Goal: Task Accomplishment & Management: Manage account settings

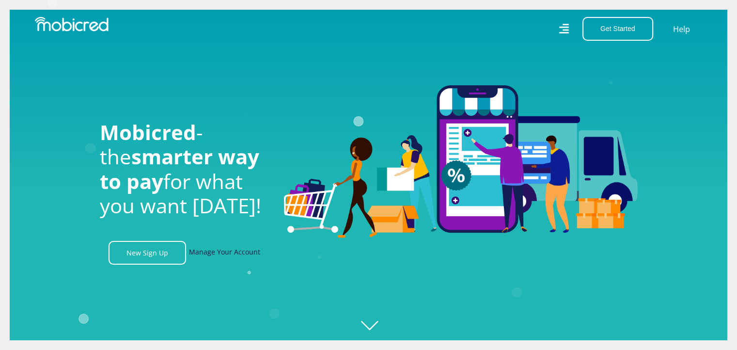
click at [222, 256] on link "Manage Your Account" at bounding box center [224, 253] width 71 height 24
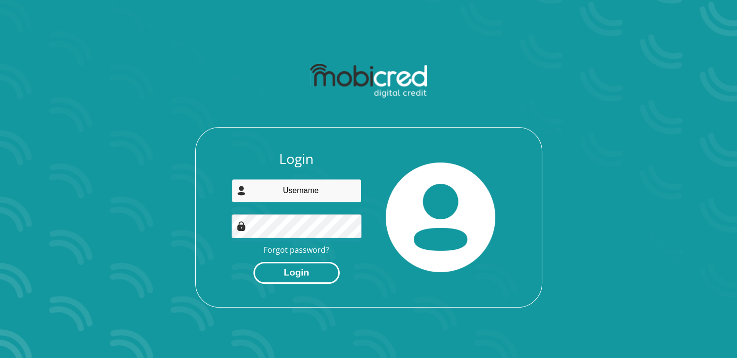
type input "janeramokoena@gmail.com"
click at [296, 275] on button "Login" at bounding box center [296, 273] width 86 height 22
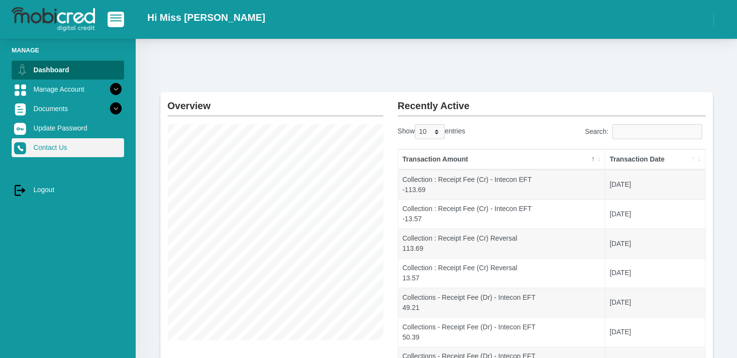
click at [50, 146] on link "Contact Us" at bounding box center [68, 147] width 112 height 18
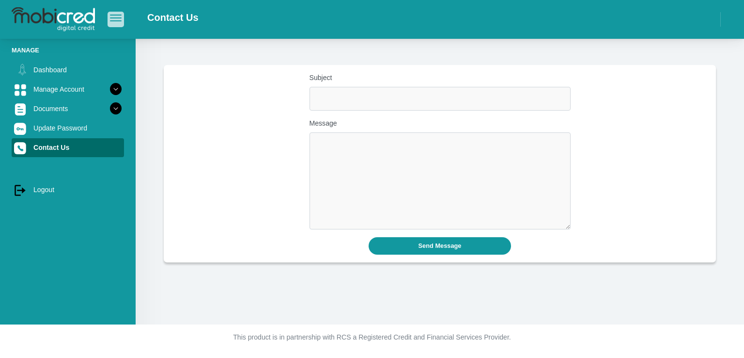
click at [112, 16] on span "button" at bounding box center [116, 15] width 12 height 1
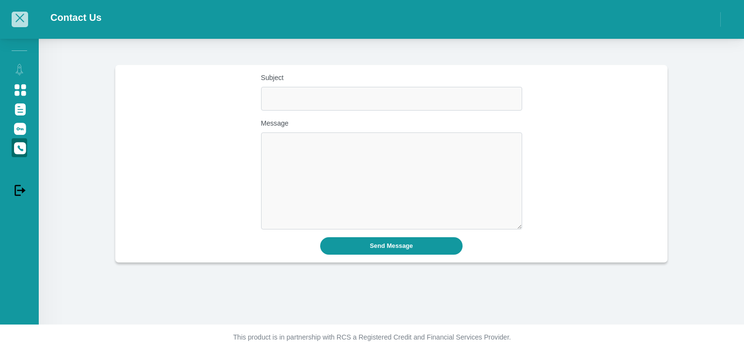
click at [24, 17] on span "button" at bounding box center [20, 18] width 12 height 7
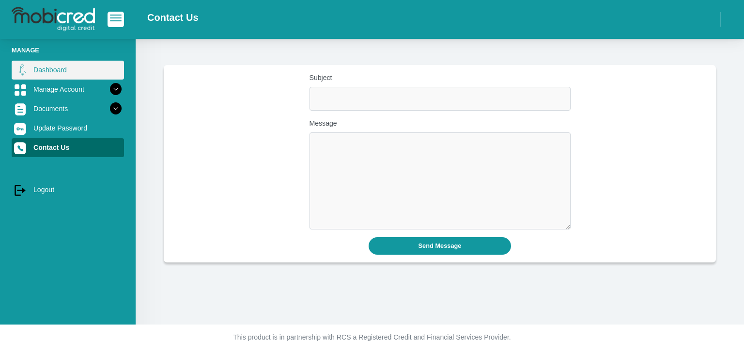
click at [53, 72] on link "Dashboard" at bounding box center [68, 70] width 112 height 18
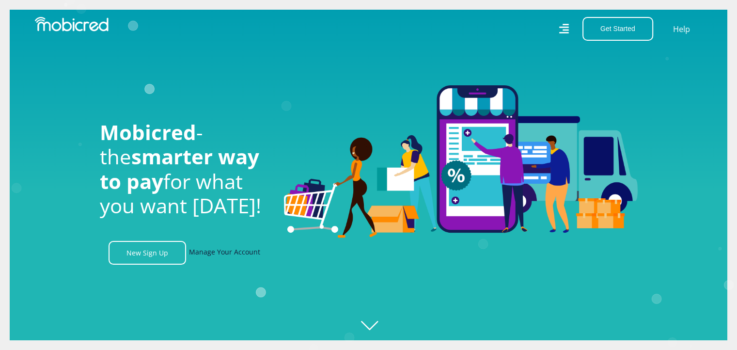
click at [225, 255] on link "Manage Your Account" at bounding box center [224, 253] width 71 height 24
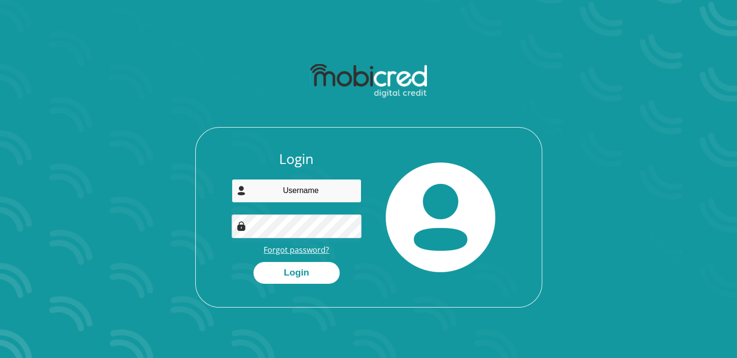
type input "janeramokoena@gmail.com"
click at [300, 250] on link "Forgot password?" at bounding box center [296, 249] width 65 height 11
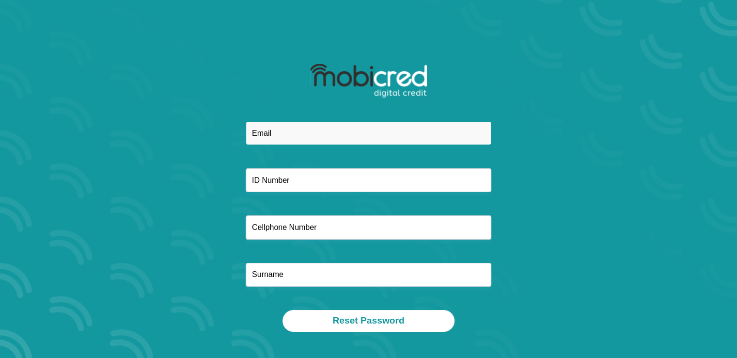
click at [289, 140] on input "email" at bounding box center [369, 133] width 246 height 24
type input "janeramokoena@gmail.com"
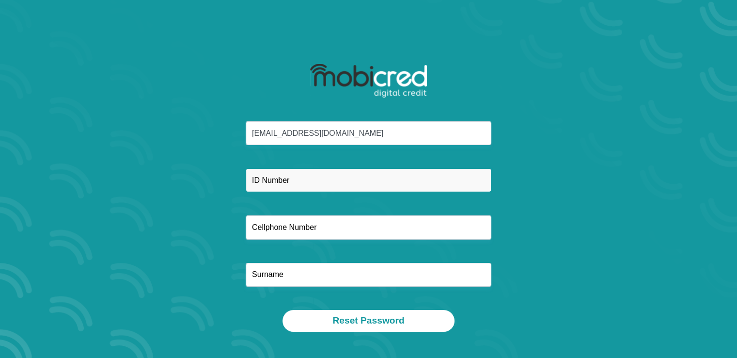
click at [267, 186] on input "text" at bounding box center [369, 180] width 246 height 24
type input "7503040929089"
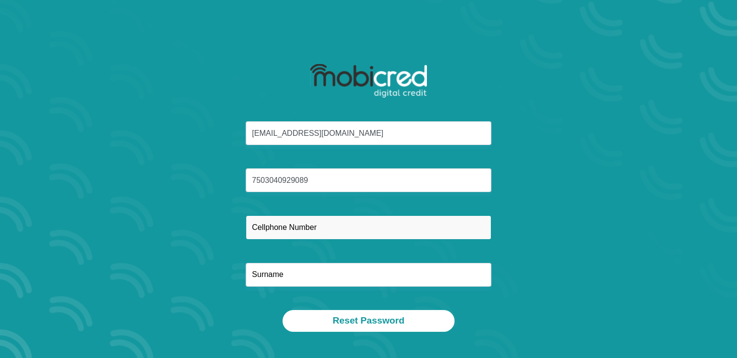
click at [312, 230] on input "text" at bounding box center [369, 227] width 246 height 24
type input "0716300367"
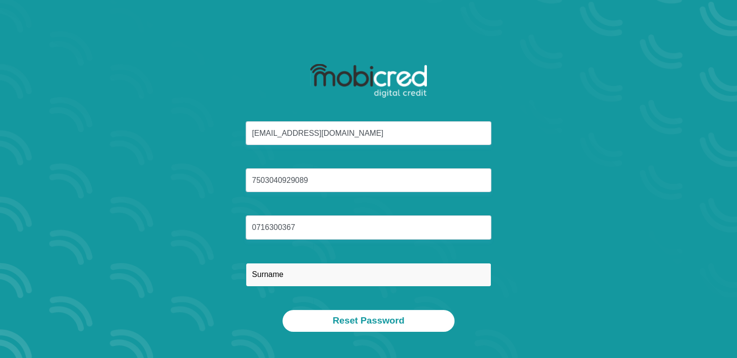
type input "Ramokoena"
click at [325, 272] on input "Ramokoena" at bounding box center [369, 275] width 246 height 24
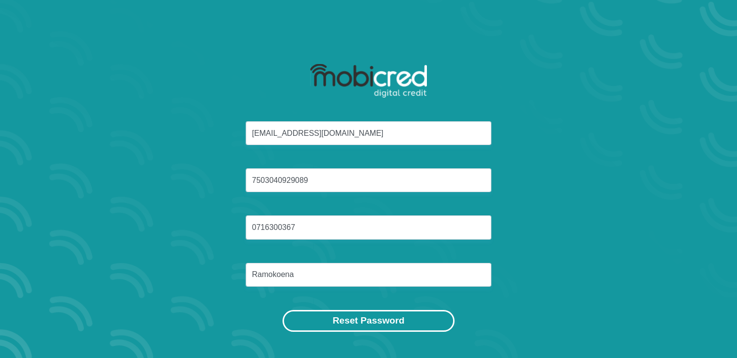
click at [358, 324] on button "Reset Password" at bounding box center [367, 321] width 171 height 22
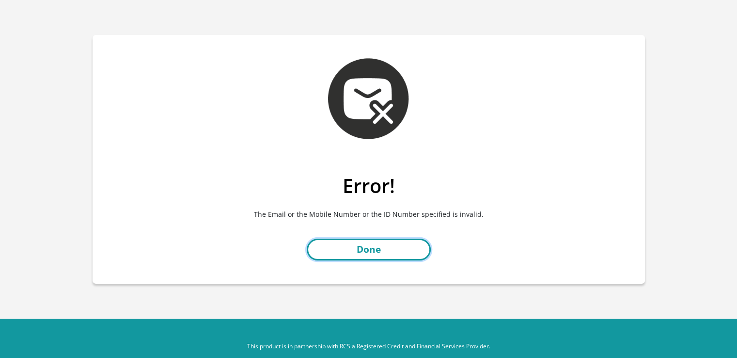
click at [364, 249] on link "Done" at bounding box center [369, 249] width 124 height 22
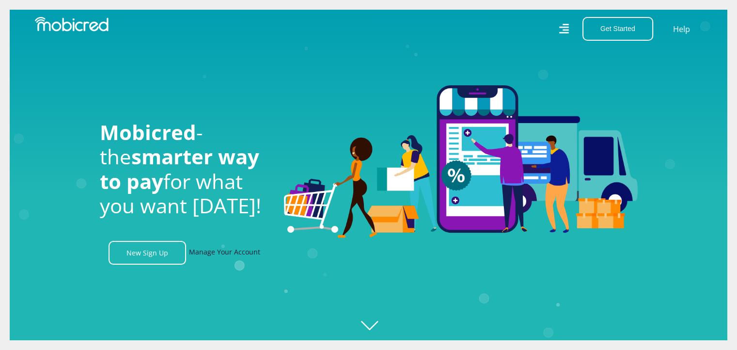
click at [211, 256] on link "Manage Your Account" at bounding box center [224, 253] width 71 height 24
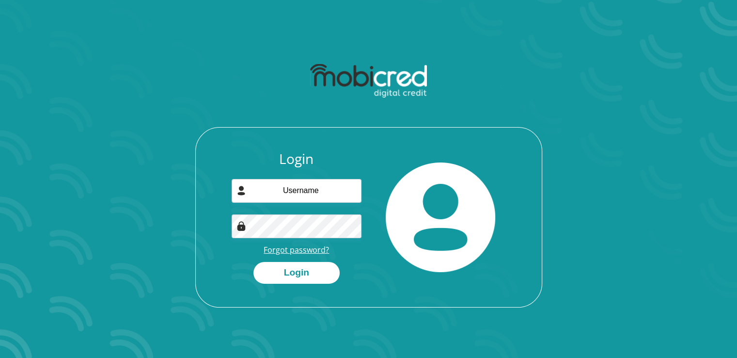
type input "[EMAIL_ADDRESS][DOMAIN_NAME]"
click at [297, 249] on link "Forgot password?" at bounding box center [296, 249] width 65 height 11
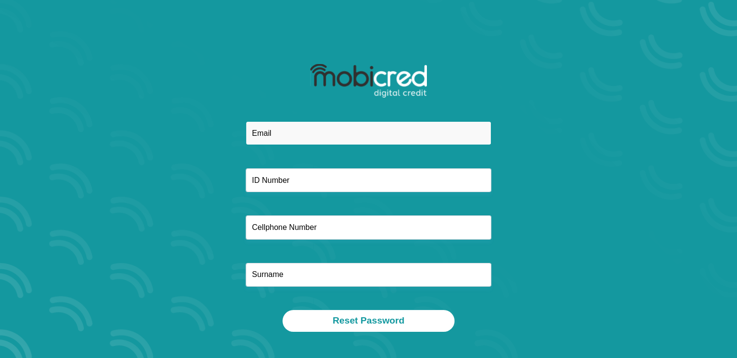
click at [270, 137] on input "email" at bounding box center [369, 133] width 246 height 24
type input "[EMAIL_ADDRESS][DOMAIN_NAME]"
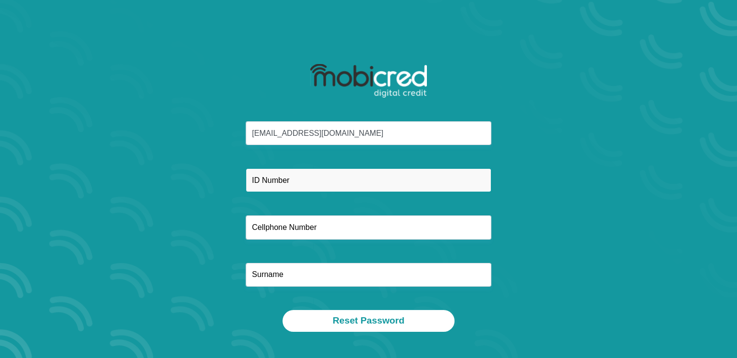
click at [278, 182] on input "text" at bounding box center [369, 180] width 246 height 24
type input "7505130396089"
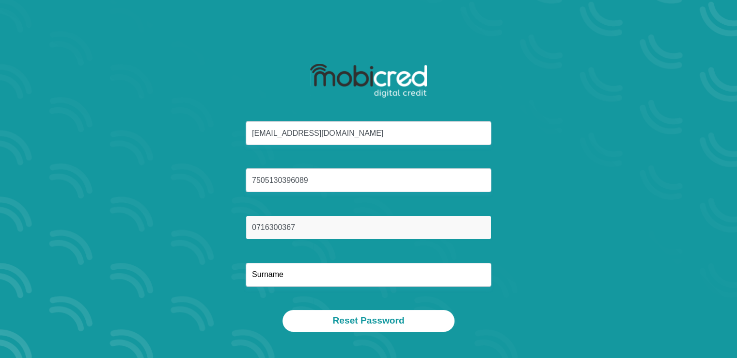
type input "0716300367"
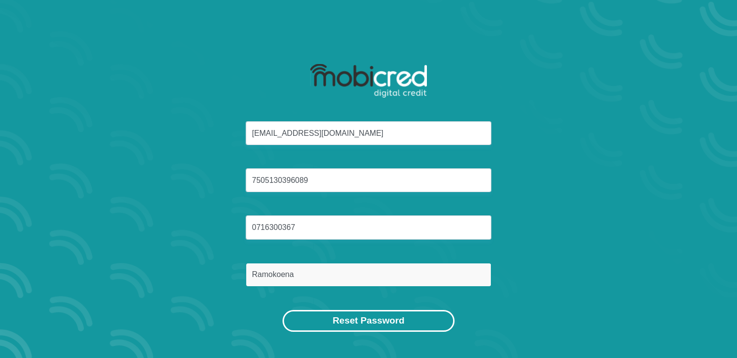
type input "Ramokoena"
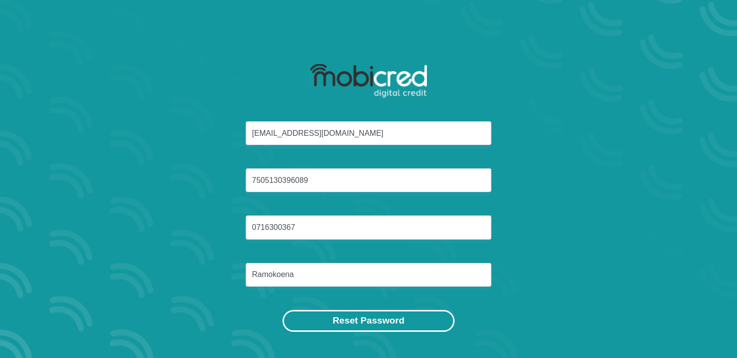
click at [402, 320] on button "Reset Password" at bounding box center [367, 321] width 171 height 22
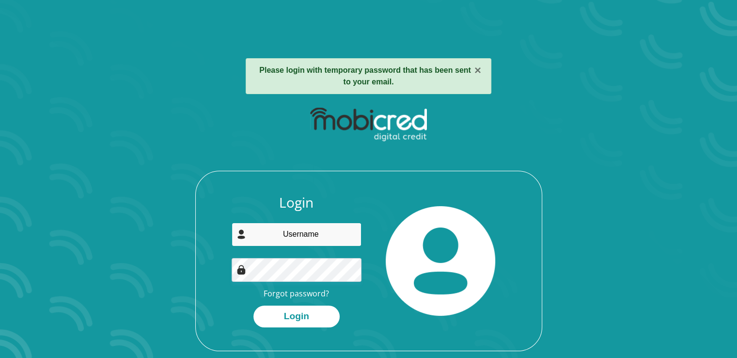
type input "[EMAIL_ADDRESS][DOMAIN_NAME]"
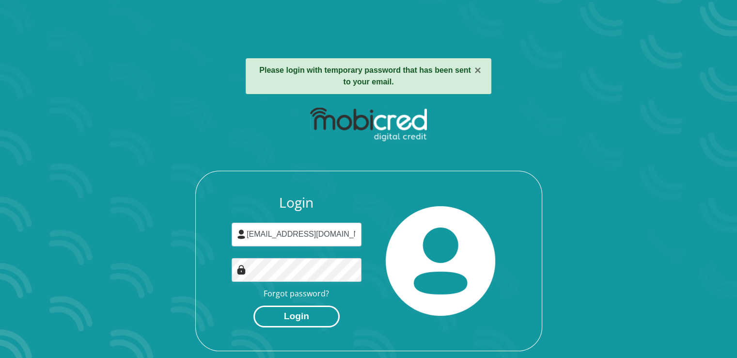
click at [261, 312] on button "Login" at bounding box center [296, 316] width 86 height 22
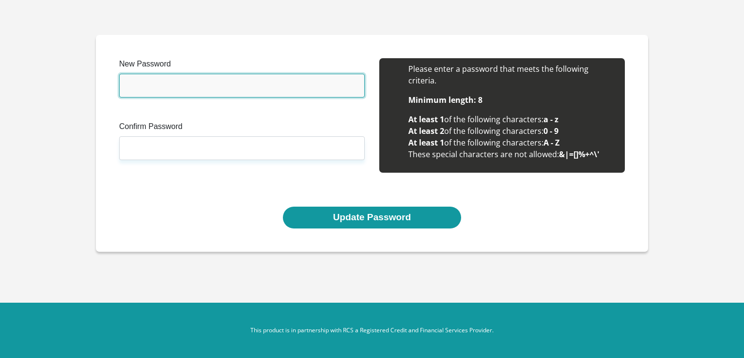
click at [133, 91] on input "New Password" at bounding box center [242, 86] width 246 height 24
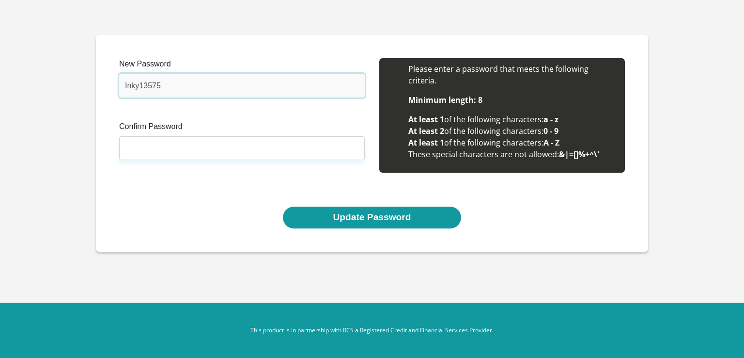
type input "Inky13575"
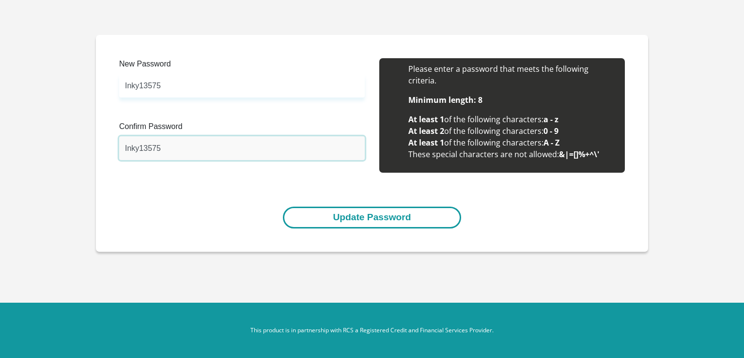
type input "Inky13575"
click at [355, 215] on button "Update Password" at bounding box center [372, 217] width 178 height 22
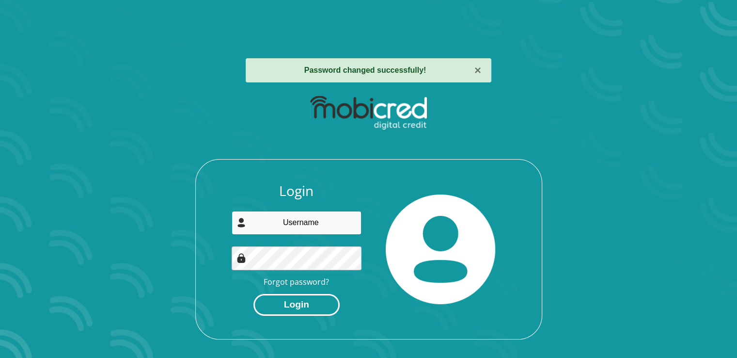
type input "[EMAIL_ADDRESS][DOMAIN_NAME]"
click at [296, 307] on button "Login" at bounding box center [296, 305] width 86 height 22
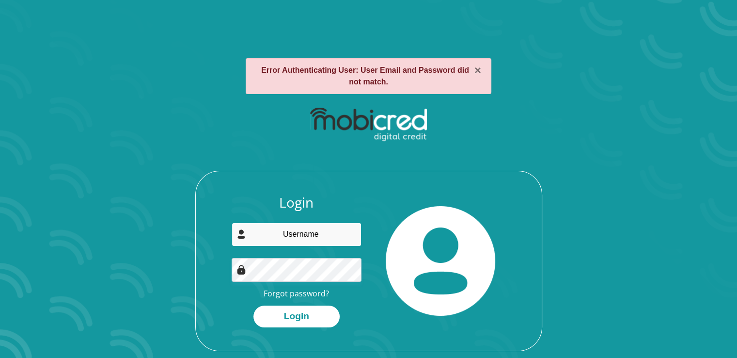
type input "[EMAIL_ADDRESS][DOMAIN_NAME]"
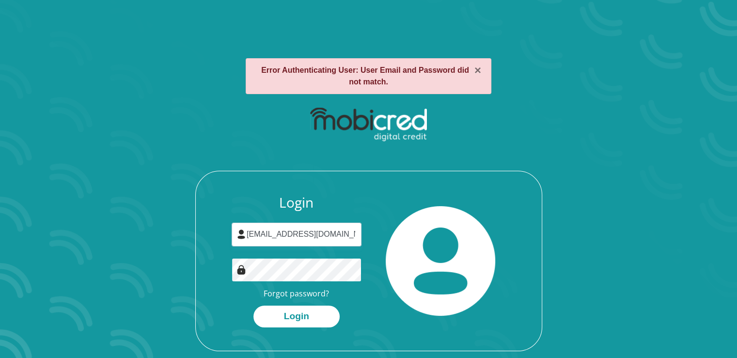
click at [253, 305] on button "Login" at bounding box center [296, 316] width 86 height 22
